Goal: Information Seeking & Learning: Learn about a topic

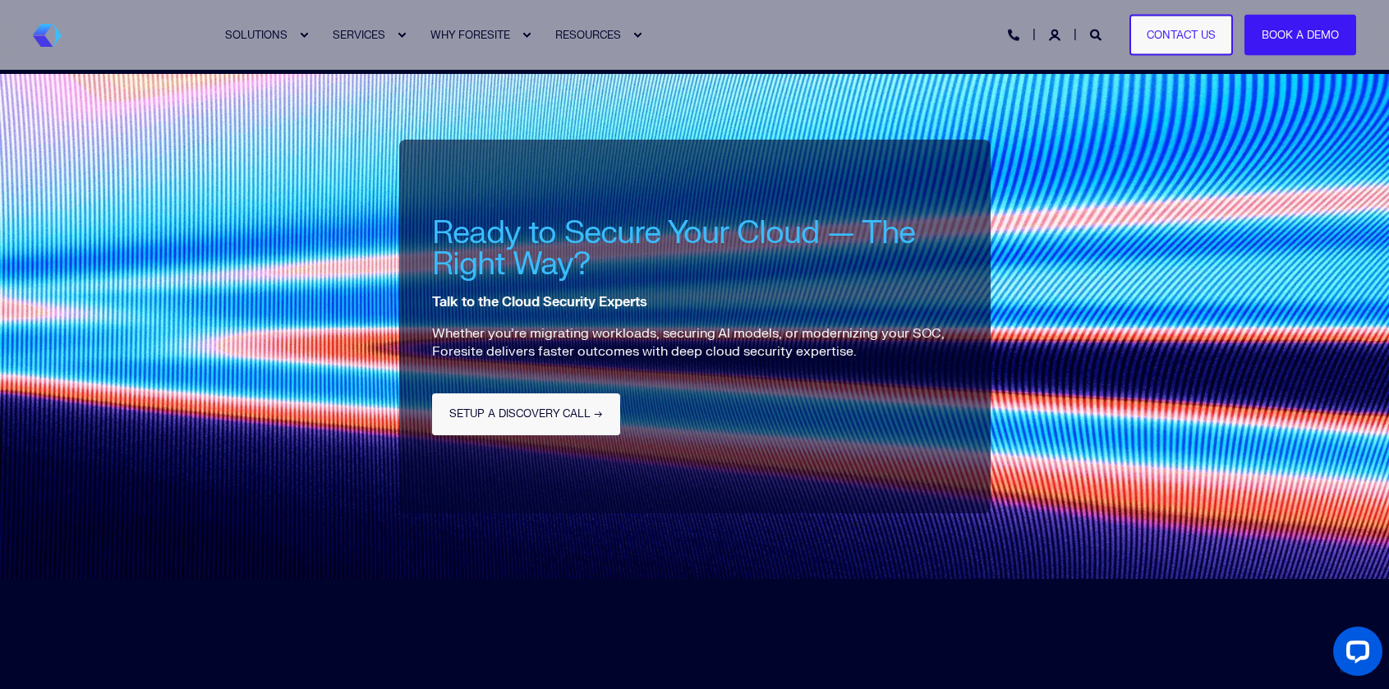
scroll to position [6308, 0]
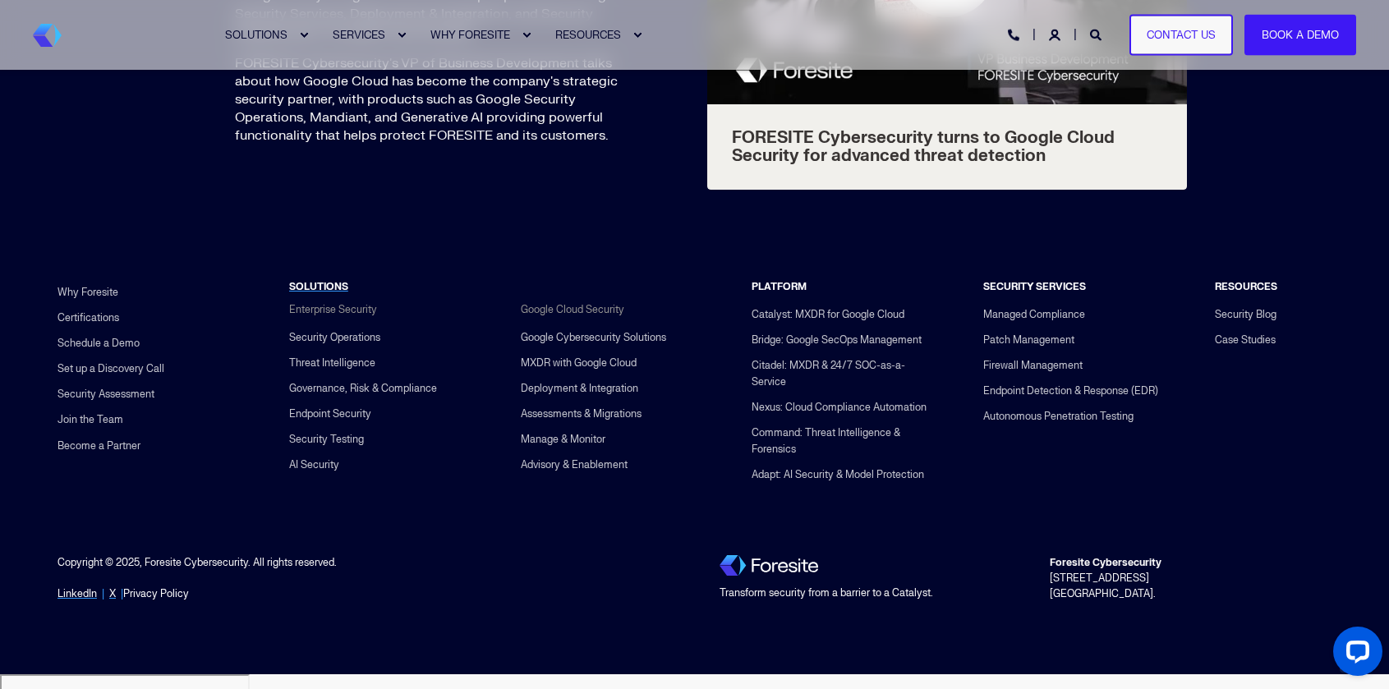
click at [179, 602] on link "Privacy Policy" at bounding box center [156, 594] width 66 height 16
